Goal: Task Accomplishment & Management: Use online tool/utility

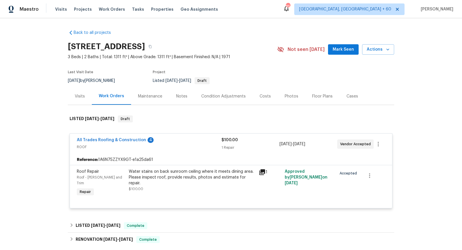
click at [261, 170] on icon at bounding box center [262, 172] width 6 height 6
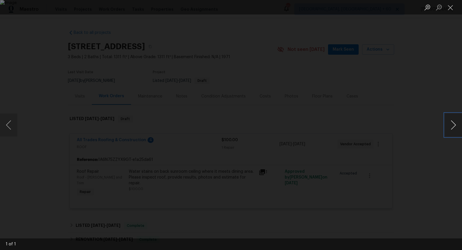
click at [453, 124] on button "Next image" at bounding box center [453, 124] width 17 height 23
click at [449, 11] on button "Close lightbox" at bounding box center [451, 7] width 12 height 10
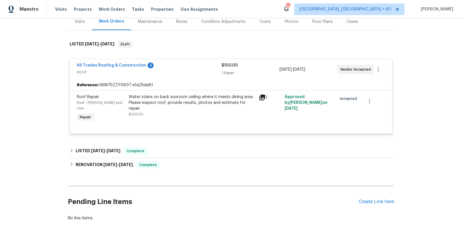
scroll to position [78, 0]
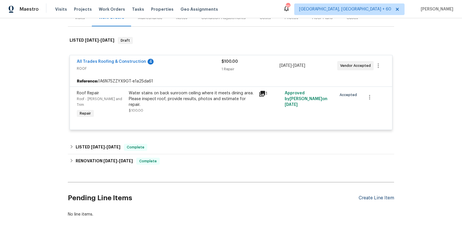
click at [383, 195] on div "Create Line Item" at bounding box center [377, 197] width 36 height 5
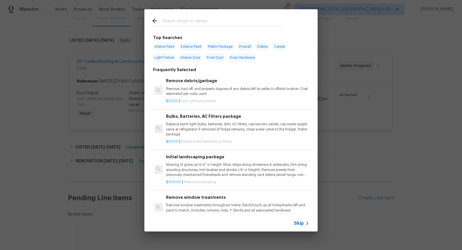
click at [299, 220] on div "Skip" at bounding box center [302, 223] width 17 height 7
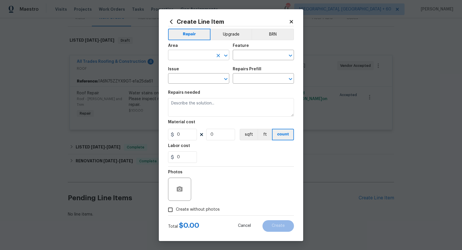
click at [226, 53] on icon "Open" at bounding box center [225, 55] width 7 height 7
click at [216, 75] on li "Exterior Overall" at bounding box center [198, 78] width 61 height 10
click at [293, 57] on icon "Open" at bounding box center [290, 55] width 7 height 7
type input "Exterior Overall"
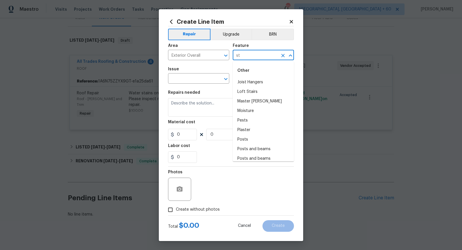
type input "s"
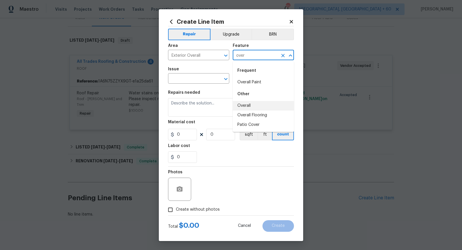
click at [272, 105] on li "Overall" at bounding box center [263, 106] width 61 height 10
click at [226, 79] on icon "Open" at bounding box center [225, 79] width 3 height 2
type input "Overall"
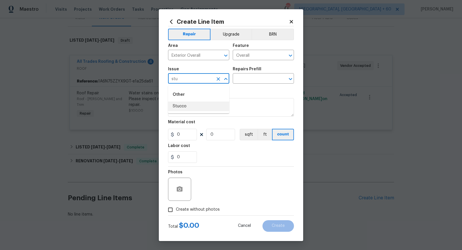
click at [206, 104] on li "Stucco" at bounding box center [198, 106] width 61 height 10
click at [290, 79] on icon "Open" at bounding box center [290, 78] width 7 height 7
type input "Stucco"
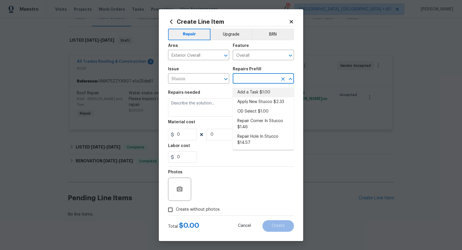
click at [265, 93] on li "Add a Task $1.00" at bounding box center [263, 93] width 61 height 10
type input "Siding"
type input "Add a Task $1.00"
type textarea "HPM to detail"
type input "1"
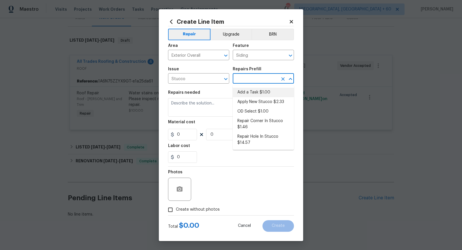
type input "1"
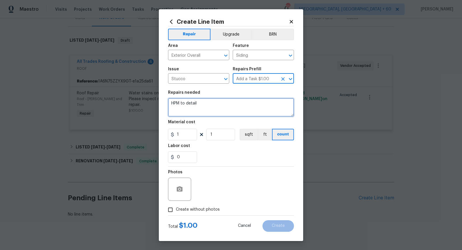
click at [222, 105] on textarea "HPM to detail" at bounding box center [231, 107] width 126 height 18
paste textarea "repair and paint crack in stucco near the AC unit."
type textarea "HOA violation - repair and paint crack in stucco near the AC unit."
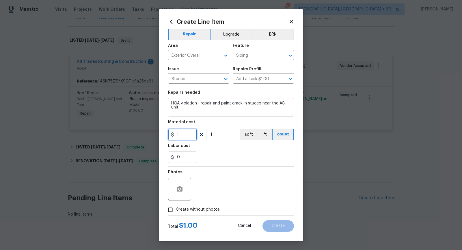
click at [188, 135] on input "1" at bounding box center [182, 135] width 29 height 12
type input "75"
click at [209, 160] on div "0" at bounding box center [231, 157] width 126 height 12
click at [172, 212] on input "Create without photos" at bounding box center [170, 209] width 11 height 11
checkbox input "true"
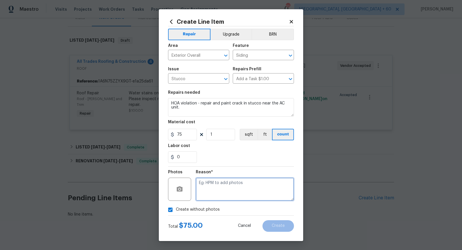
click at [213, 196] on textarea at bounding box center [245, 188] width 98 height 23
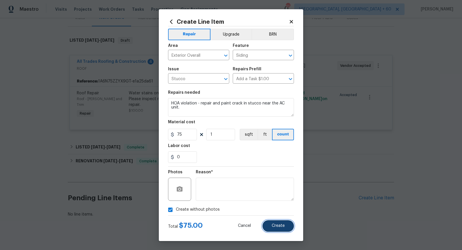
click at [272, 225] on button "Create" at bounding box center [278, 226] width 31 height 12
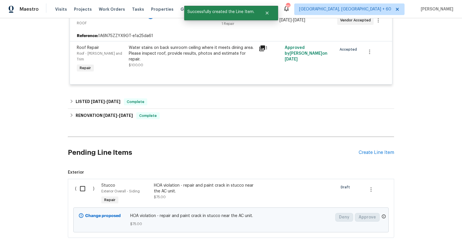
scroll to position [144, 0]
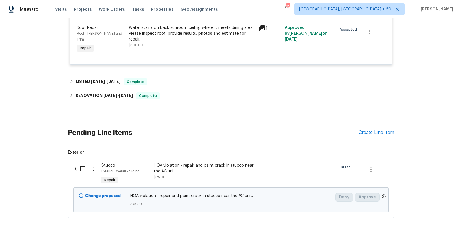
click at [80, 164] on input "checkbox" at bounding box center [85, 168] width 16 height 12
checkbox input "true"
click at [420, 235] on span "Create Work Order" at bounding box center [429, 235] width 38 height 7
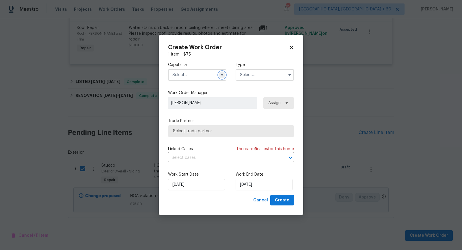
click at [221, 75] on icon "button" at bounding box center [222, 74] width 2 height 1
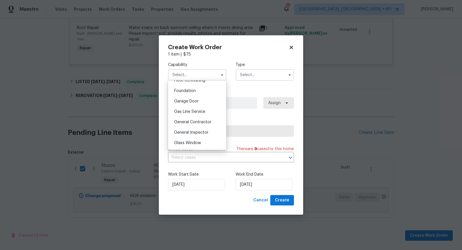
scroll to position [242, 0]
click at [198, 122] on span "General Contractor" at bounding box center [192, 121] width 37 height 4
type input "General Contractor"
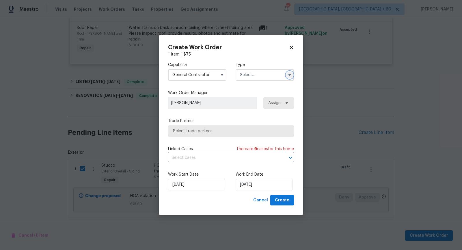
click at [290, 77] on icon "button" at bounding box center [289, 75] width 5 height 5
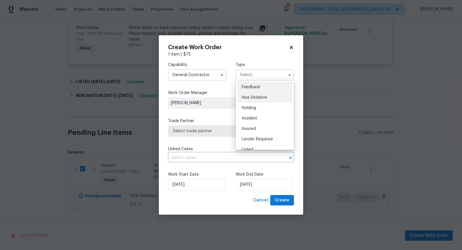
click at [260, 94] on div "Hoa Violation" at bounding box center [264, 97] width 55 height 10
type input "Hoa Violation"
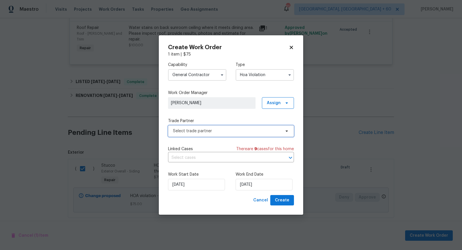
click at [246, 128] on span "Select trade partner" at bounding box center [227, 131] width 108 height 6
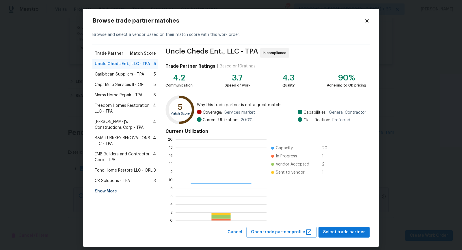
scroll to position [81, 91]
click at [348, 234] on span "Select trade partner" at bounding box center [344, 231] width 42 height 7
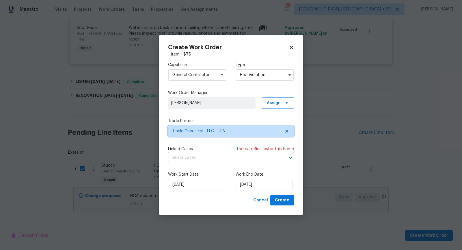
click at [290, 157] on icon "Open" at bounding box center [290, 157] width 7 height 7
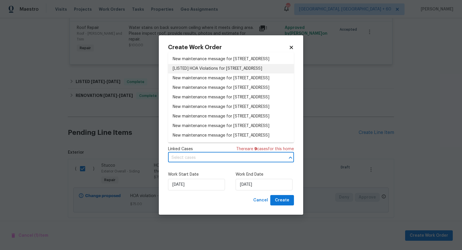
click at [231, 73] on li "[LISTED] HOA Violations for [STREET_ADDRESS]" at bounding box center [231, 69] width 126 height 10
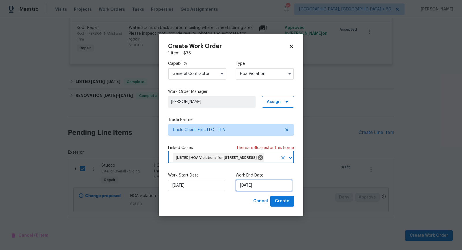
click at [249, 190] on input "[DATE]" at bounding box center [264, 185] width 57 height 12
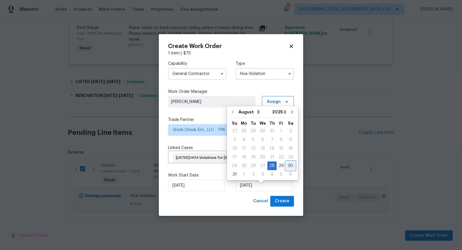
click at [287, 164] on div "30" at bounding box center [290, 165] width 9 height 8
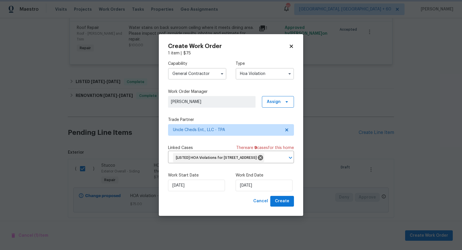
type input "[DATE]"
click at [287, 205] on span "Create" at bounding box center [282, 200] width 14 height 7
checkbox input "false"
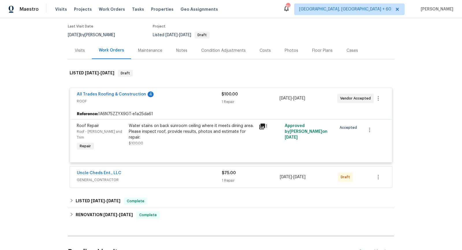
scroll to position [53, 0]
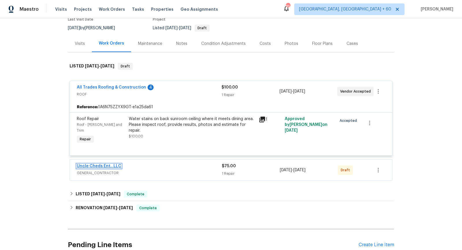
click at [112, 164] on link "Uncle Cheds Ent., LLC" at bounding box center [99, 166] width 44 height 4
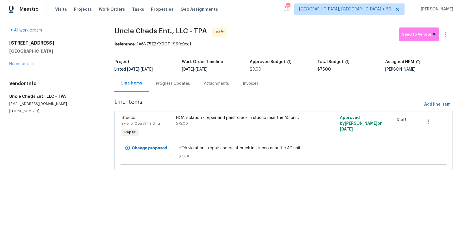
click at [164, 83] on div "Progress Updates" at bounding box center [173, 84] width 34 height 6
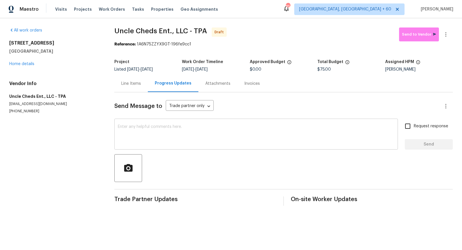
click at [160, 131] on textarea at bounding box center [256, 135] width 277 height 20
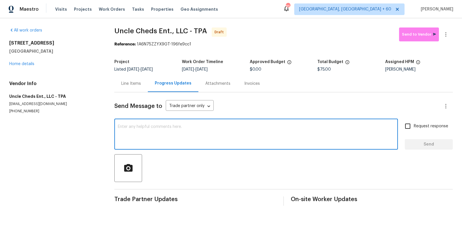
paste textarea "Hi, I'm [PERSON_NAME] from Opendoor. Just wanted to check if you received the w…"
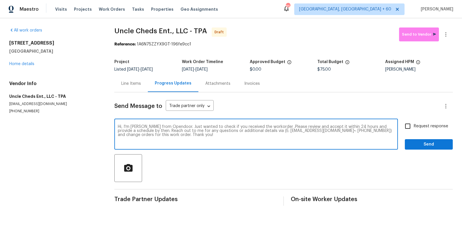
type textarea "Hi, I'm [PERSON_NAME] from Opendoor. Just wanted to check if you received the w…"
click at [408, 127] on input "Request response" at bounding box center [408, 126] width 12 height 12
checkbox input "true"
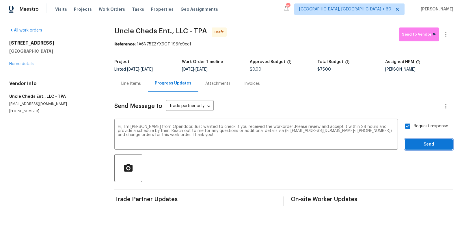
click at [420, 146] on span "Send" at bounding box center [429, 144] width 39 height 7
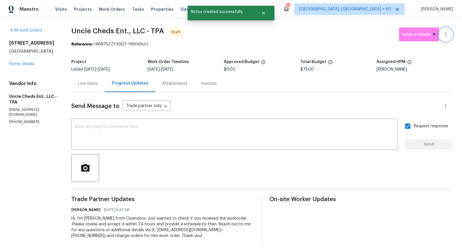
click at [448, 35] on icon "button" at bounding box center [446, 34] width 7 height 7
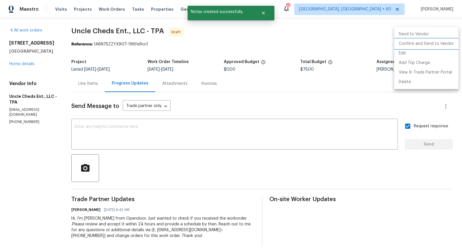
click at [429, 46] on li "Confirm and Send to Vendor" at bounding box center [426, 44] width 64 height 10
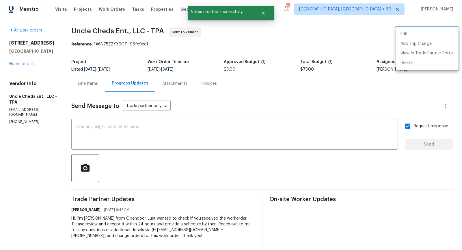
click at [25, 71] on div at bounding box center [231, 125] width 462 height 250
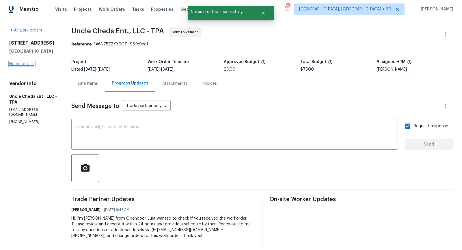
click at [22, 66] on link "Home details" at bounding box center [21, 64] width 25 height 4
